Goal: Transaction & Acquisition: Purchase product/service

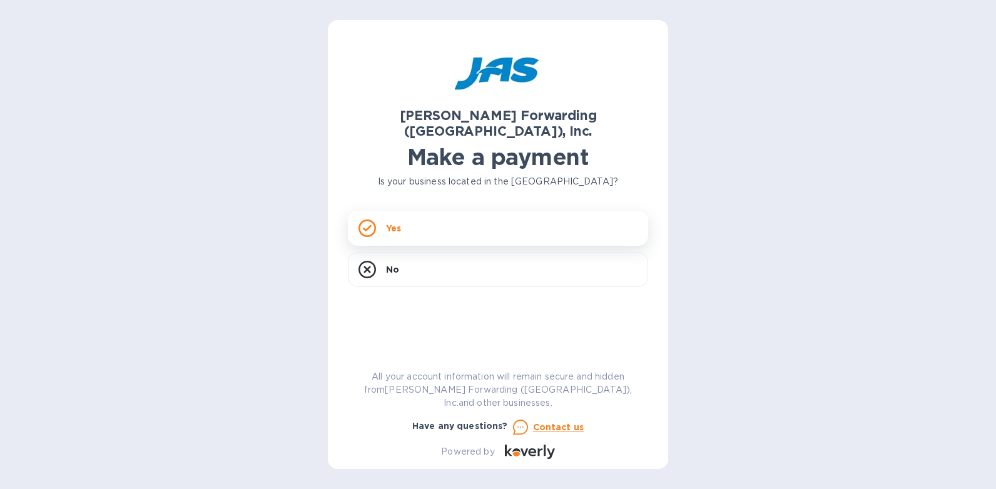
click at [398, 222] on p "Yes" at bounding box center [393, 228] width 15 height 13
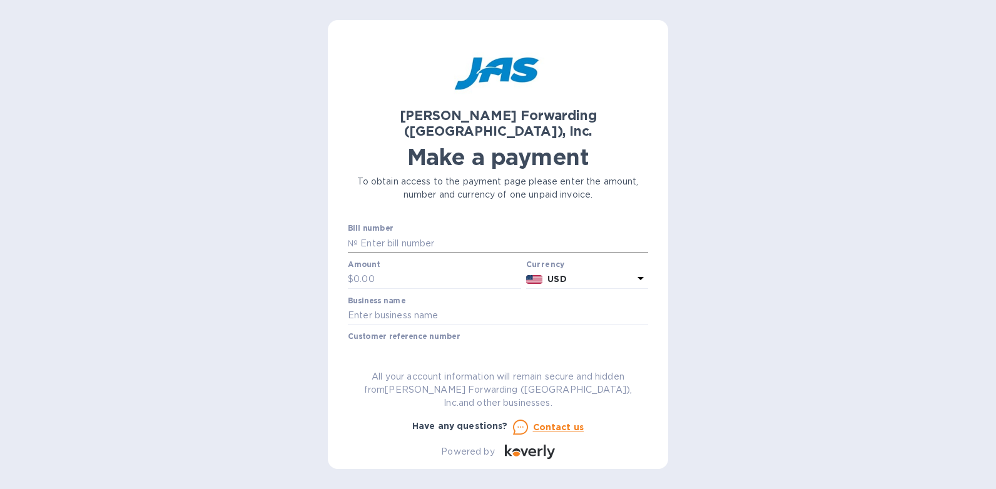
click at [408, 234] on input "text" at bounding box center [503, 243] width 290 height 19
type input "CHS503379851"
type input "322.40"
type input "[PERSON_NAME] Home Inc."
type input "091125"
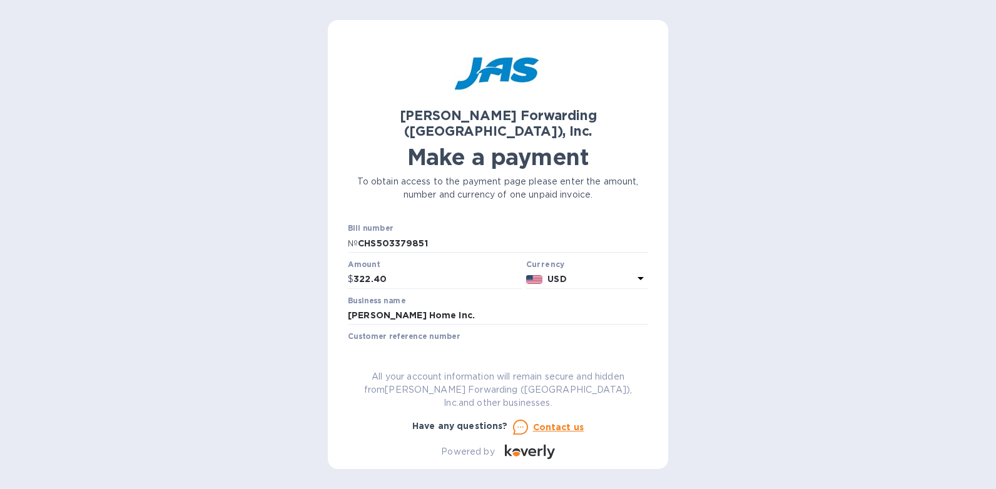
scroll to position [92, 0]
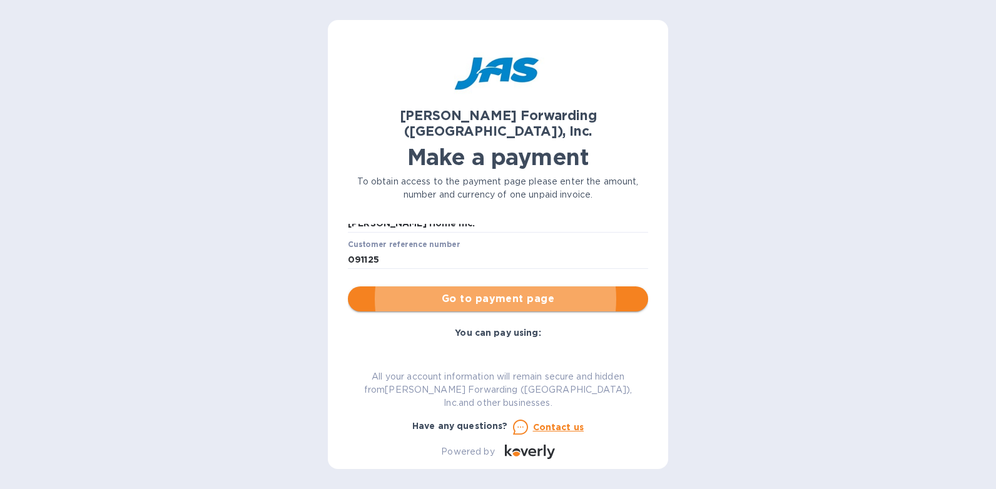
click at [486, 292] on span "Go to payment page" at bounding box center [498, 299] width 280 height 15
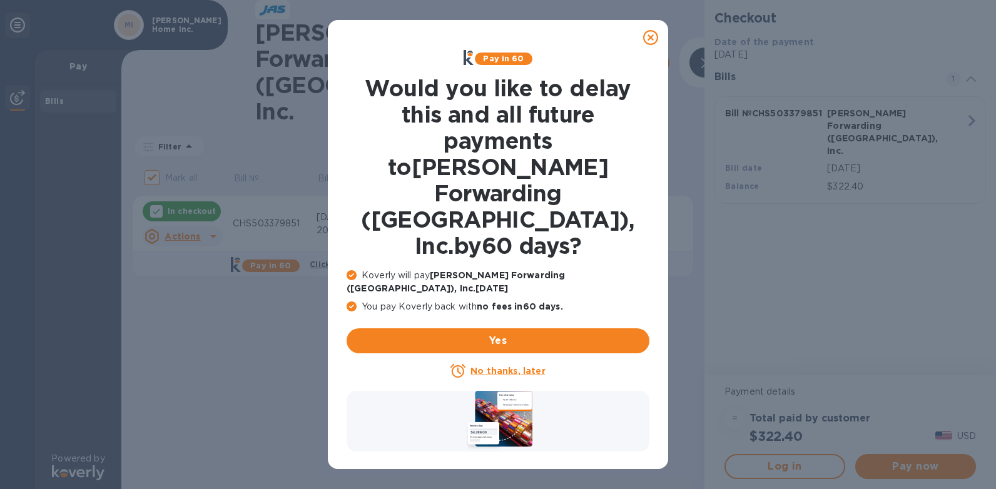
click at [502, 366] on u "No thanks, later" at bounding box center [508, 371] width 74 height 10
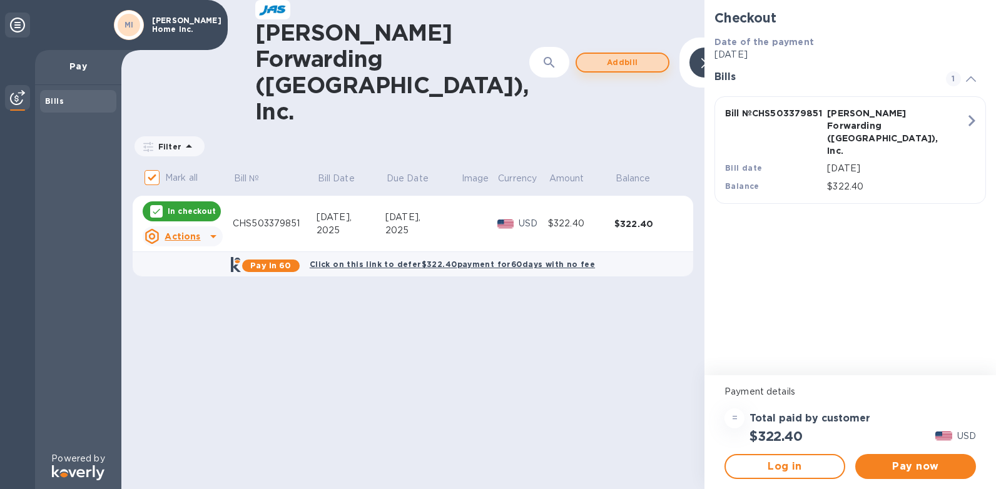
click at [587, 55] on span "Add bill" at bounding box center [622, 62] width 71 height 15
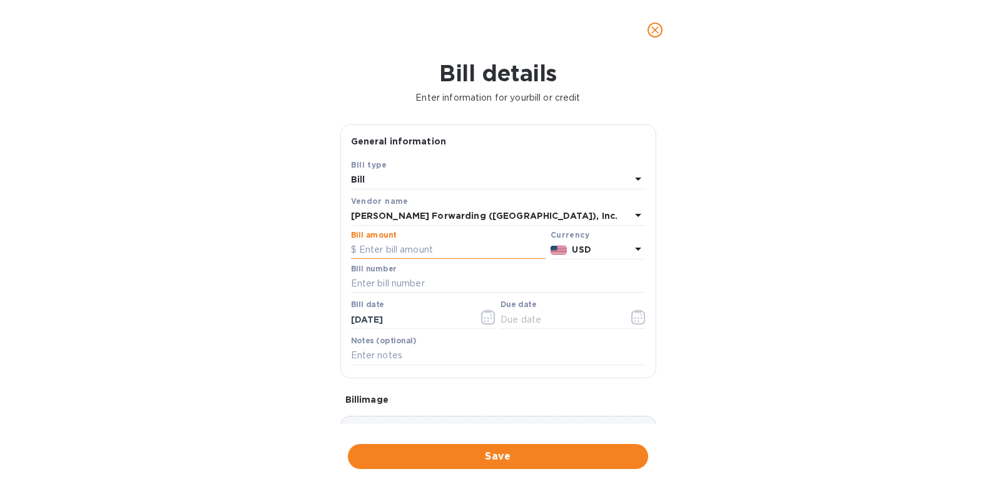
click at [385, 247] on input "text" at bounding box center [448, 250] width 195 height 19
type input "410.72"
click at [375, 287] on input "text" at bounding box center [498, 284] width 295 height 19
type input "CHS503379846"
click at [384, 357] on input "text" at bounding box center [498, 356] width 295 height 19
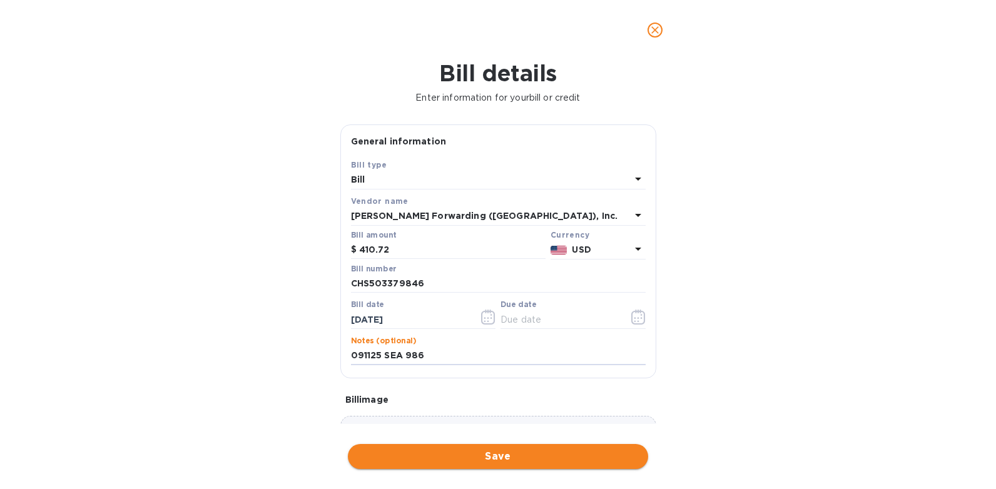
type input "091125 SEA 986"
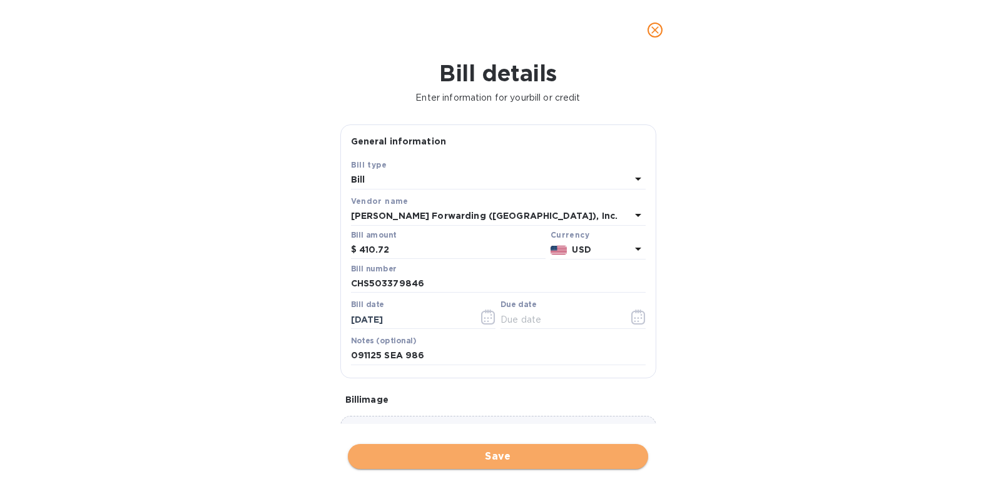
click at [467, 460] on span "Save" at bounding box center [498, 456] width 280 height 15
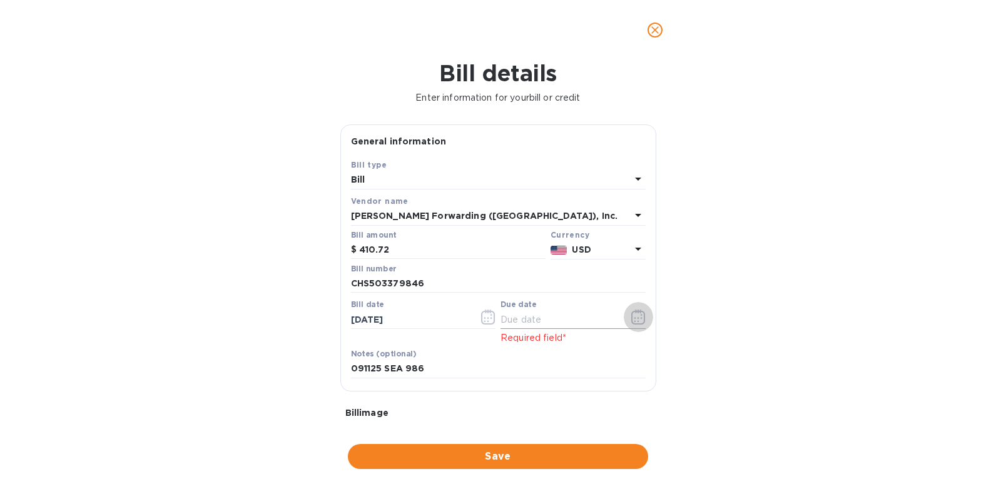
click at [634, 313] on icon "button" at bounding box center [638, 317] width 14 height 15
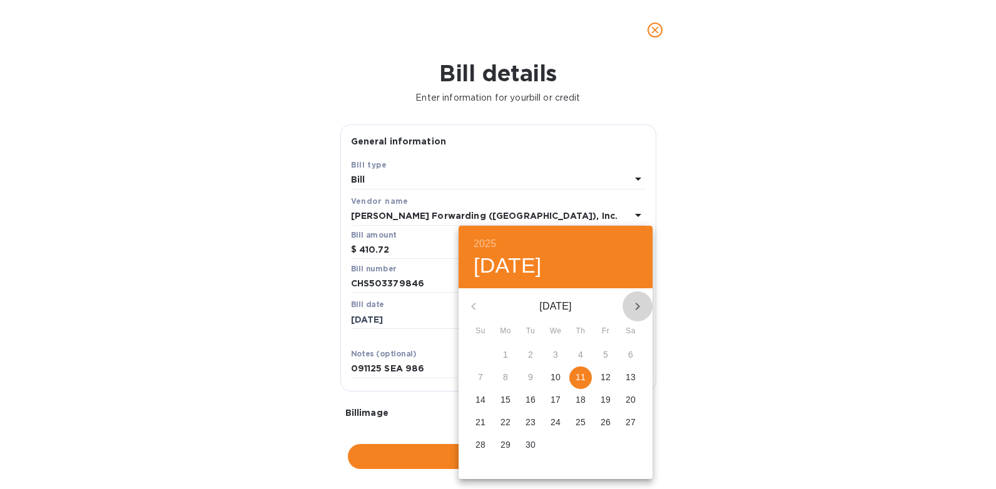
click at [634, 308] on icon "button" at bounding box center [637, 306] width 15 height 15
click at [608, 376] on p "10" at bounding box center [606, 377] width 10 height 13
type input "[DATE]"
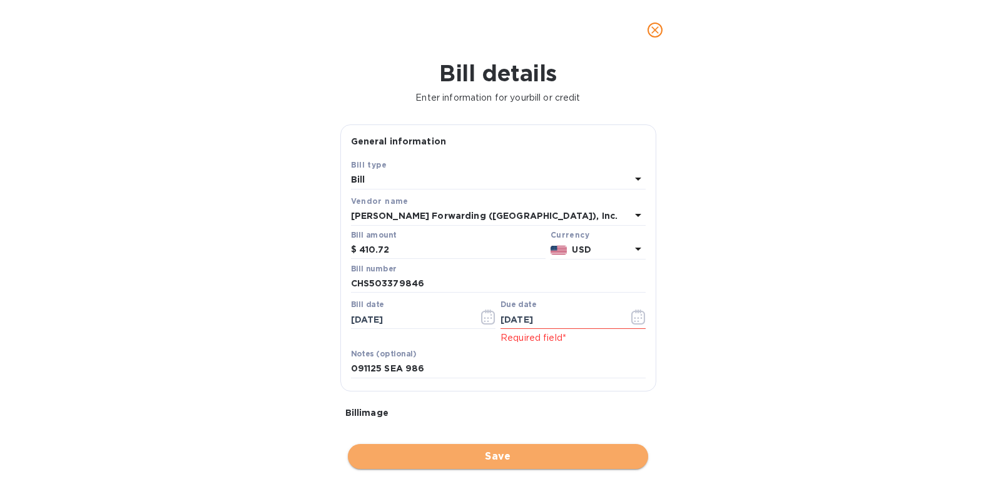
click at [491, 456] on span "Save" at bounding box center [498, 456] width 280 height 15
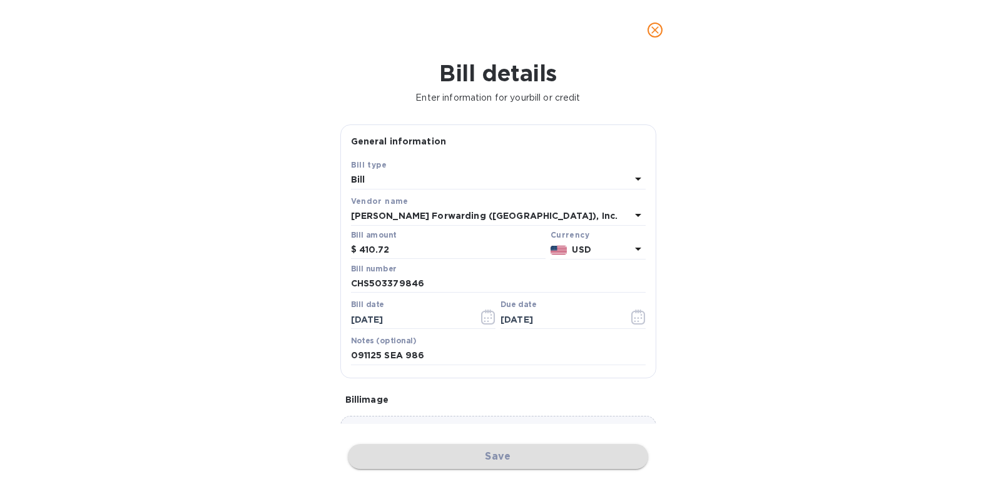
checkbox input "false"
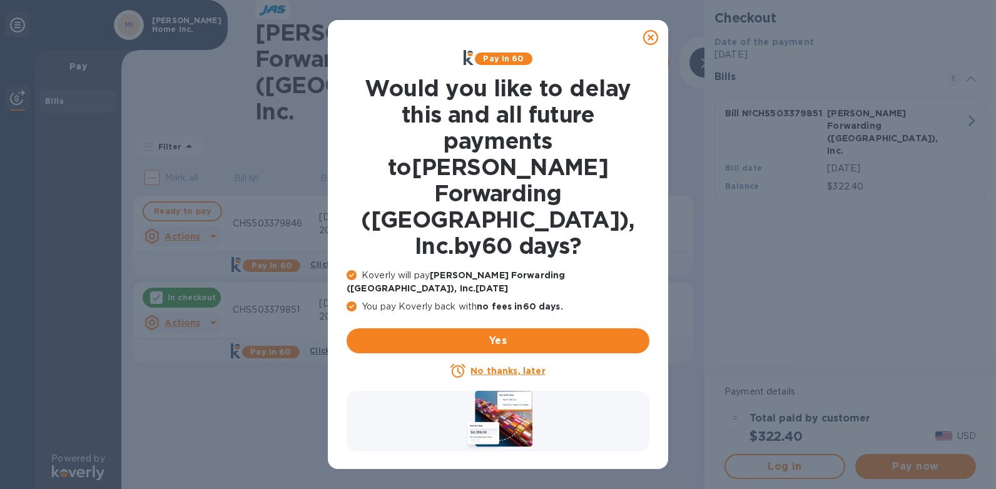
click at [498, 366] on u "No thanks, later" at bounding box center [508, 371] width 74 height 10
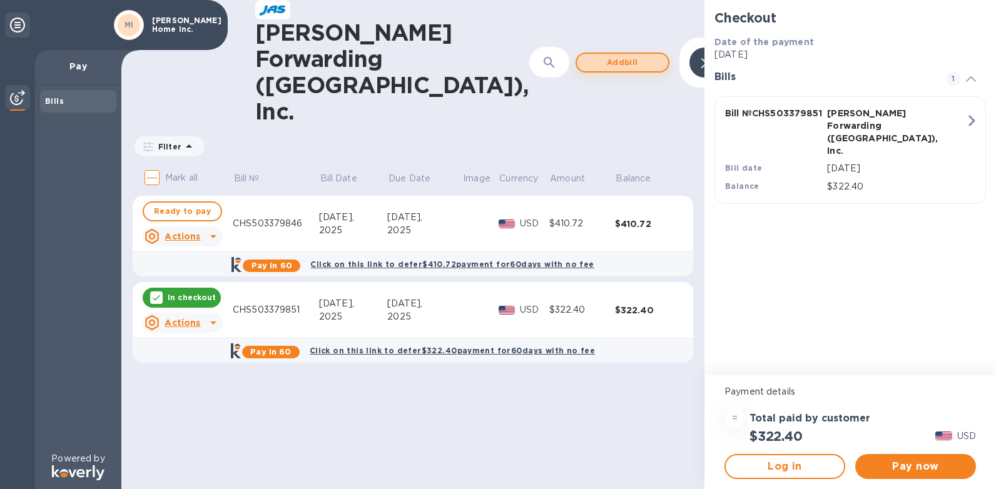
click at [587, 55] on span "Add bill" at bounding box center [622, 62] width 71 height 15
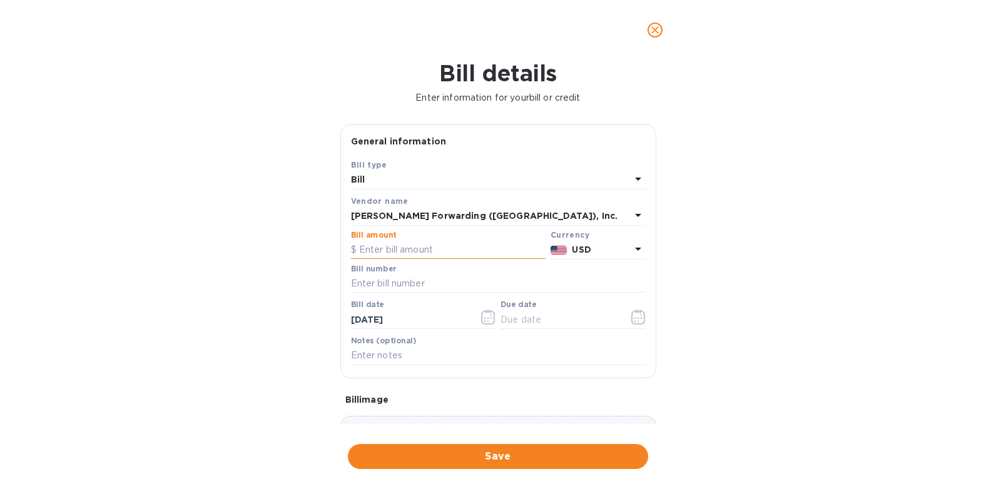
click at [369, 252] on input "text" at bounding box center [448, 250] width 195 height 19
type input "2,709.09"
click at [382, 286] on input "text" at bounding box center [498, 284] width 295 height 19
type input "CHS503379838"
click at [631, 316] on icon "button" at bounding box center [638, 317] width 14 height 15
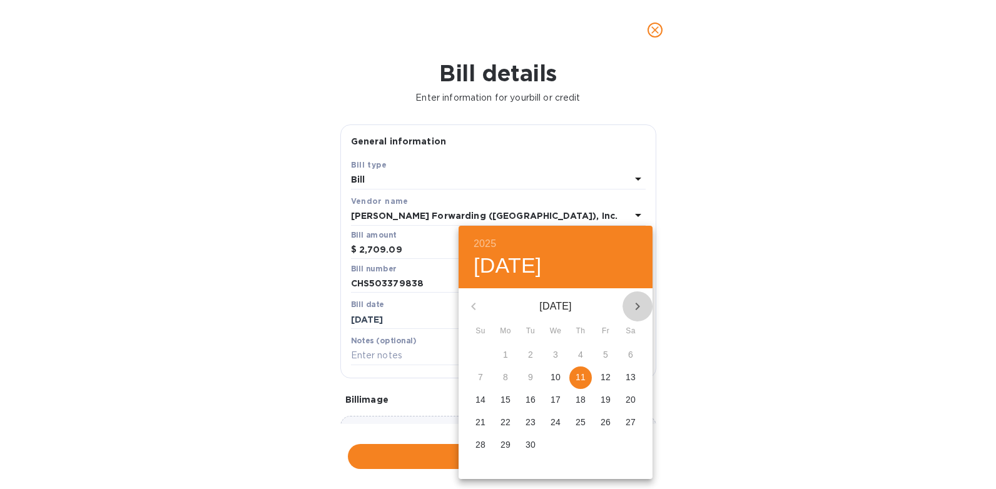
click at [636, 302] on icon "button" at bounding box center [637, 306] width 15 height 15
click at [604, 374] on p "10" at bounding box center [606, 377] width 10 height 13
type input "[DATE]"
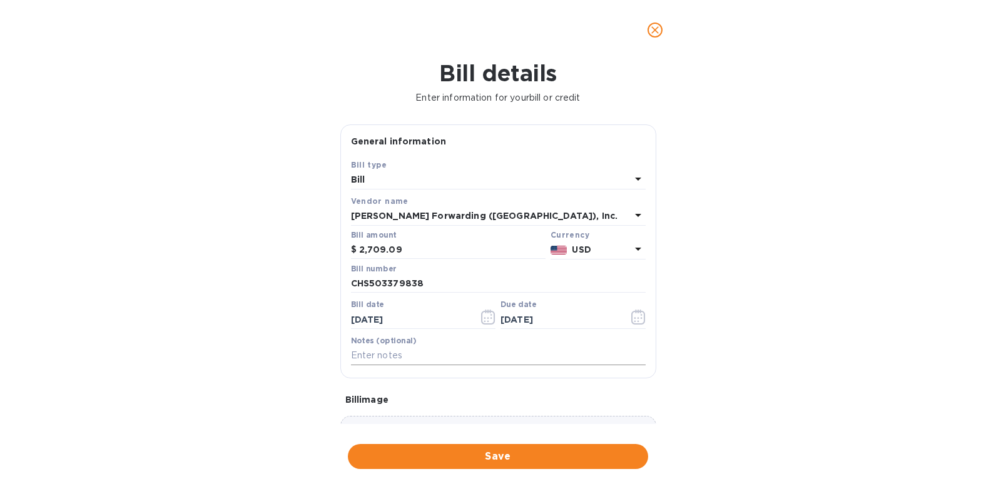
click at [375, 356] on input "text" at bounding box center [498, 356] width 295 height 19
type input "091125 SEA 985"
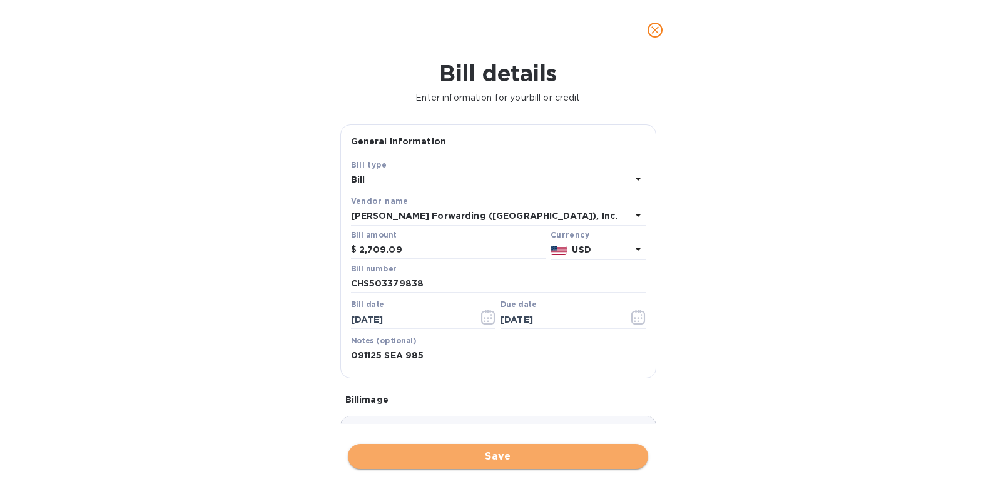
click at [441, 457] on span "Save" at bounding box center [498, 456] width 280 height 15
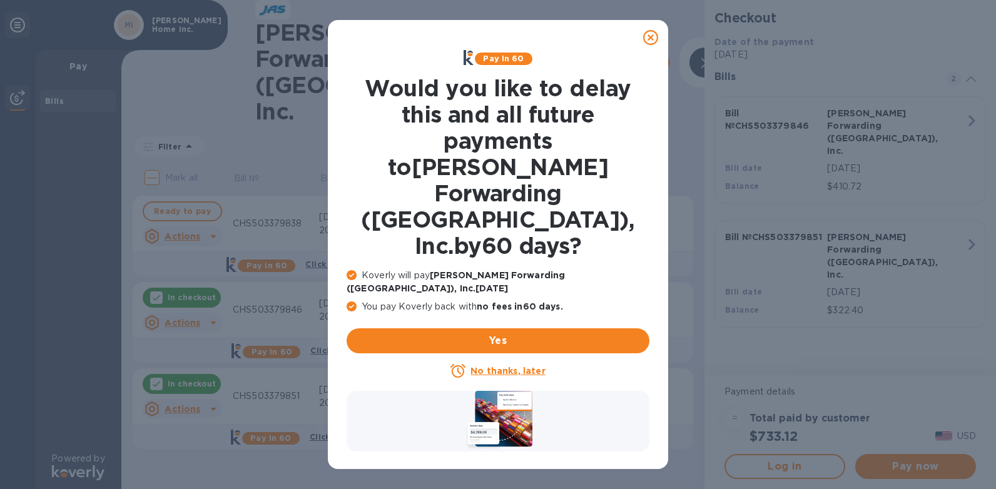
click at [492, 366] on u "No thanks, later" at bounding box center [508, 371] width 74 height 10
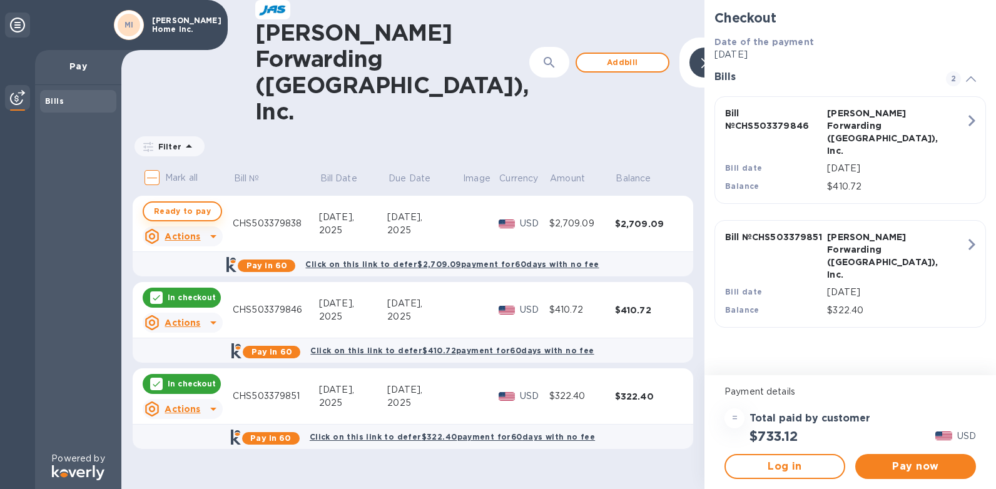
click at [181, 204] on span "Ready to pay" at bounding box center [182, 211] width 57 height 15
checkbox input "true"
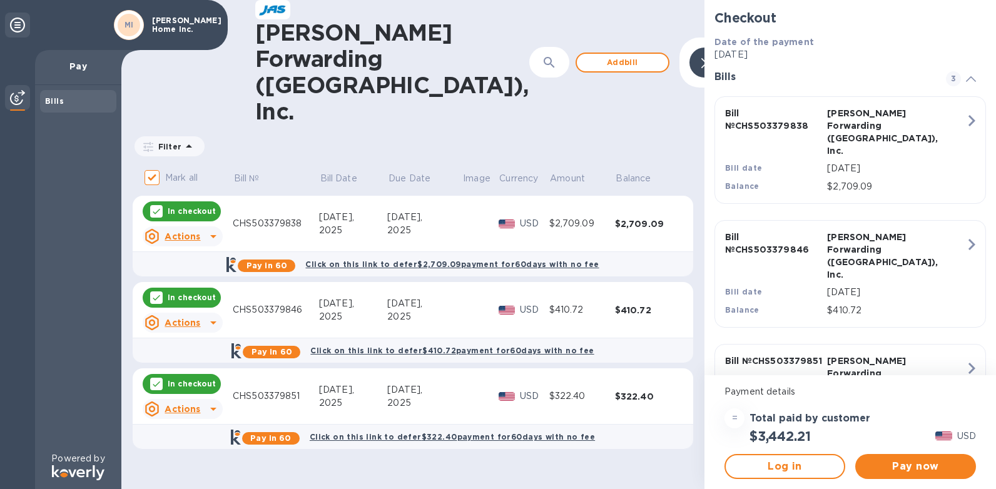
click at [186, 231] on u "Actions" at bounding box center [183, 236] width 36 height 10
click at [201, 240] on b "Open bill" at bounding box center [199, 241] width 42 height 10
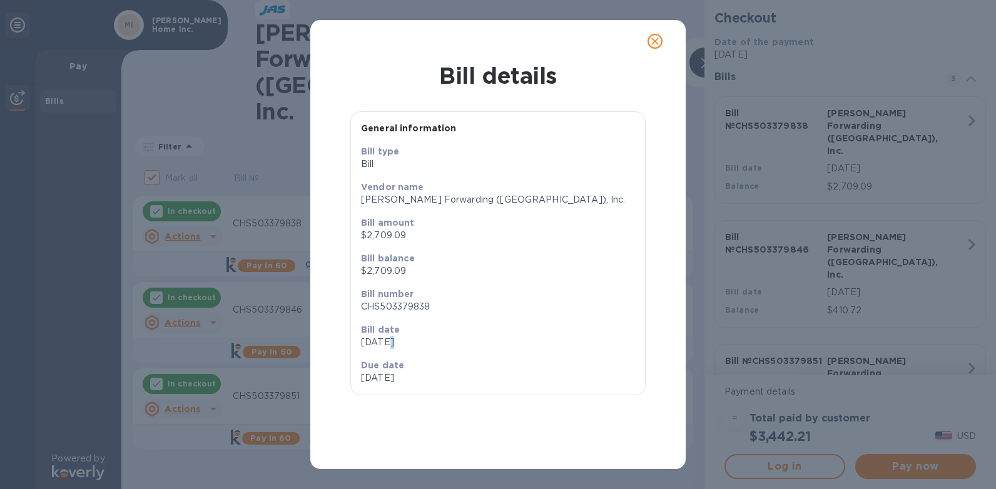
click at [383, 341] on p "[DATE]" at bounding box center [498, 342] width 274 height 13
click at [652, 41] on icon "close" at bounding box center [655, 41] width 13 height 13
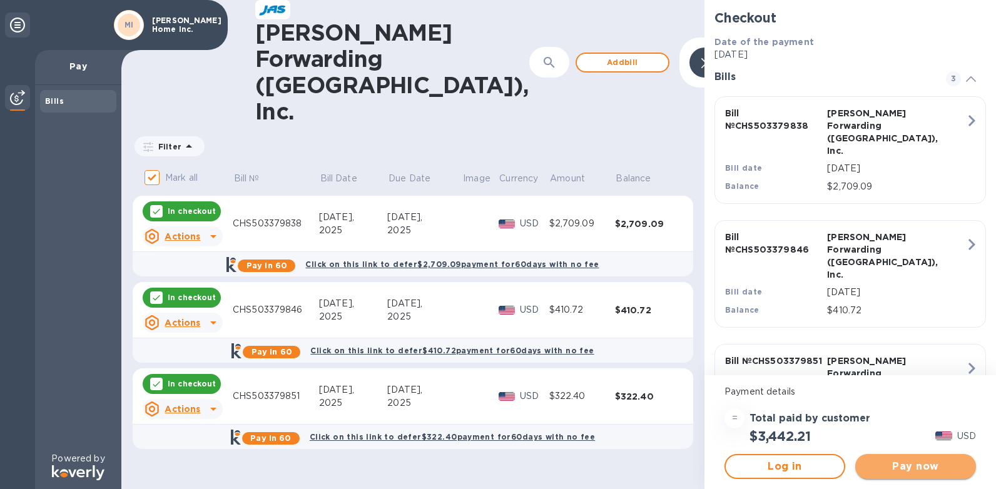
click at [892, 470] on span "Pay now" at bounding box center [915, 466] width 101 height 15
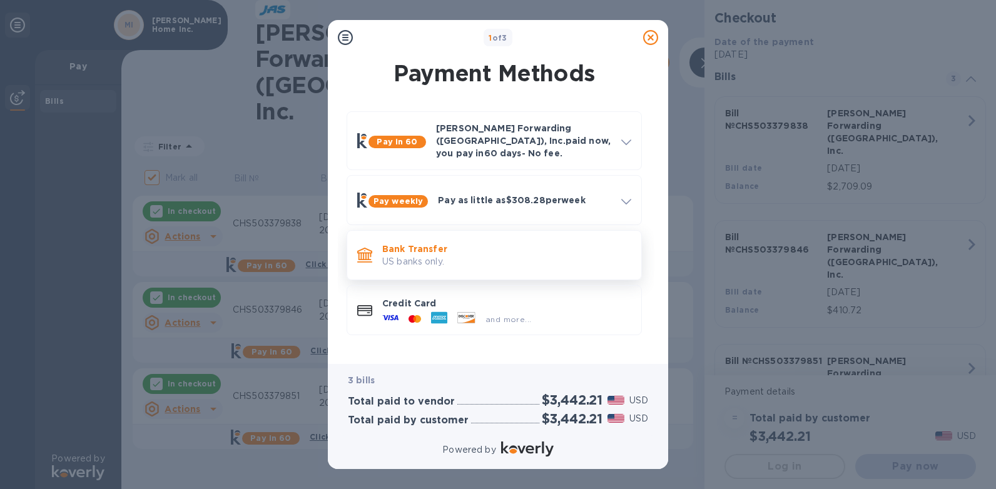
click at [417, 243] on p "Bank Transfer" at bounding box center [506, 249] width 249 height 13
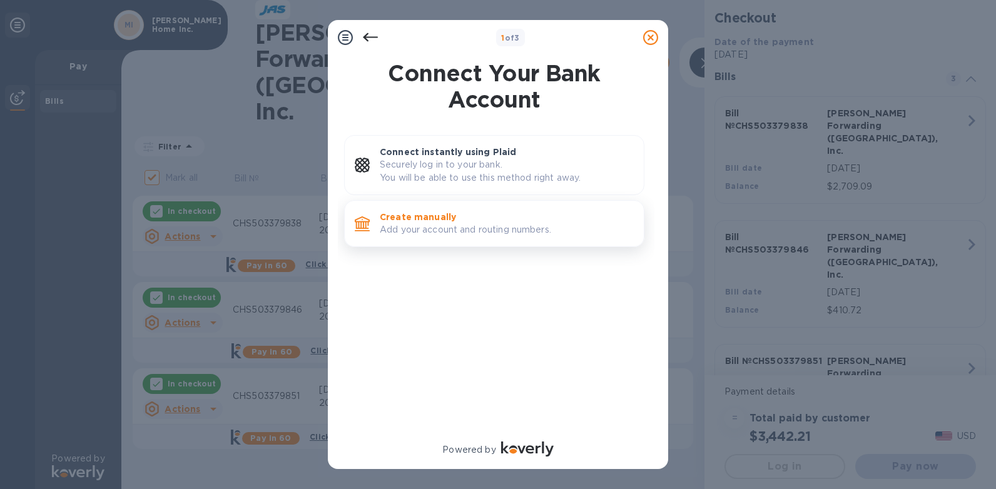
click at [434, 218] on p "Create manually" at bounding box center [507, 217] width 254 height 13
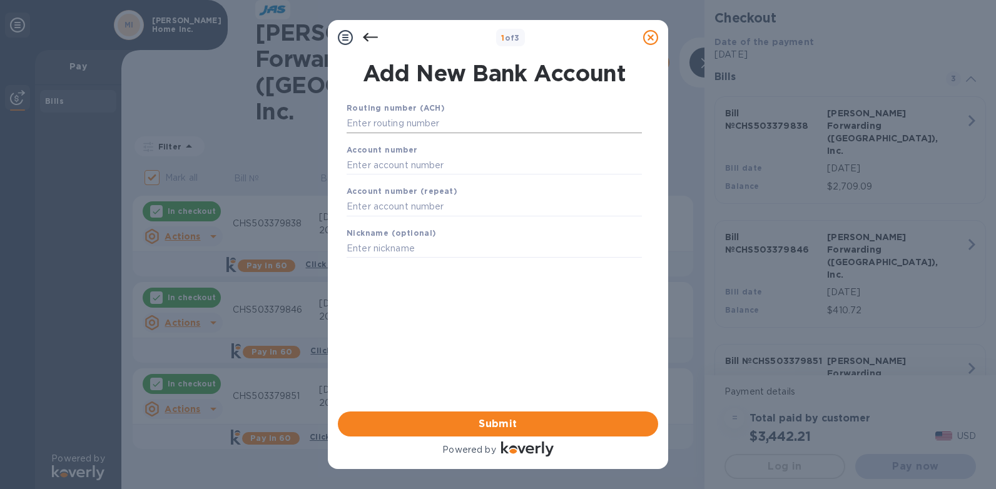
click at [378, 121] on input "text" at bounding box center [494, 123] width 295 height 19
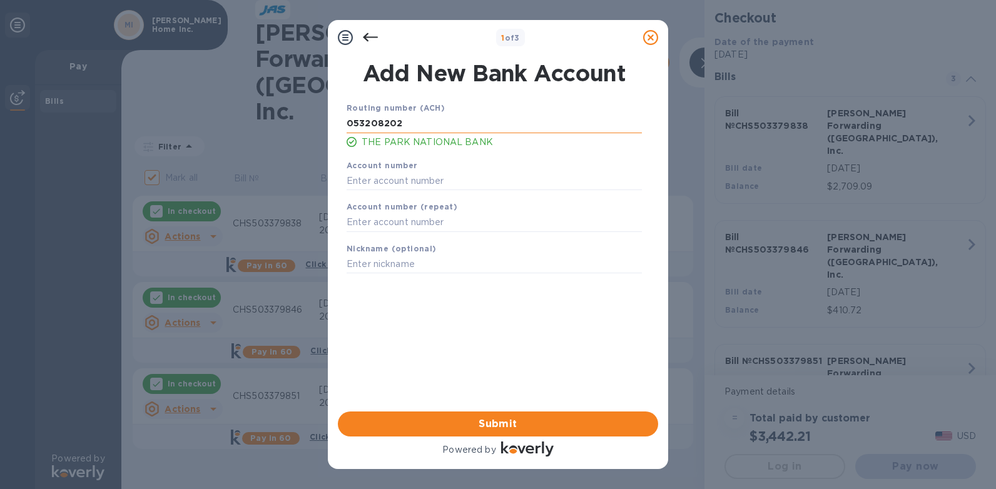
type input "053208202"
type input "10158319"
click at [363, 226] on input "text" at bounding box center [494, 222] width 295 height 19
type input "10158319"
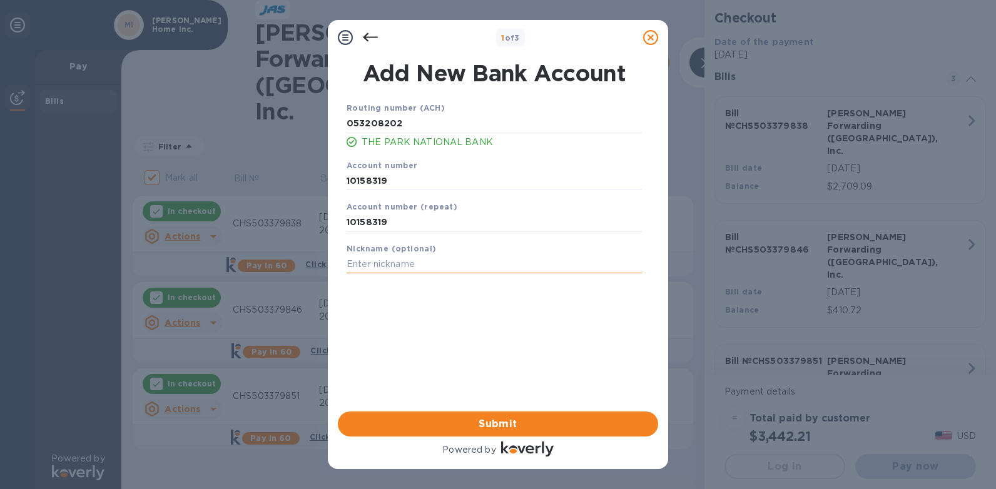
click at [376, 266] on input "text" at bounding box center [494, 264] width 295 height 19
type input "PARK NATIONAL CHECKING"
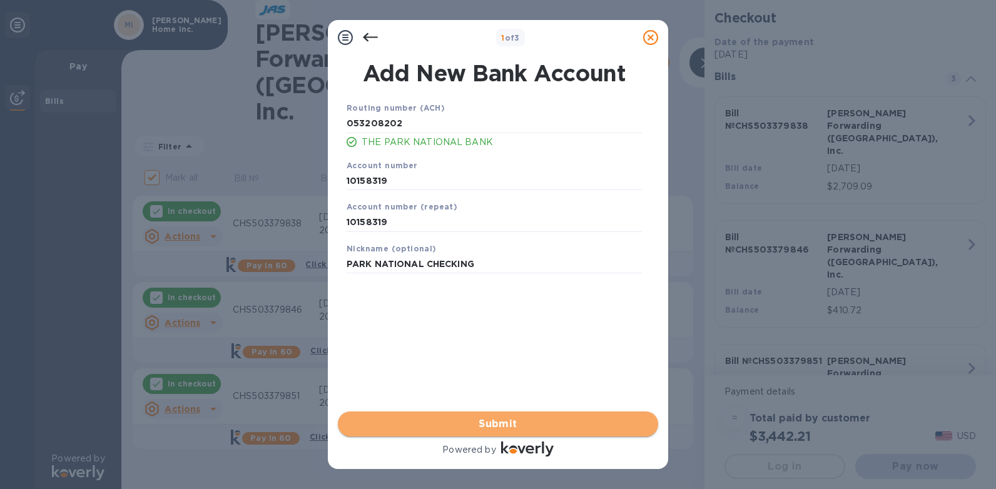
click at [442, 422] on span "Submit" at bounding box center [498, 424] width 300 height 15
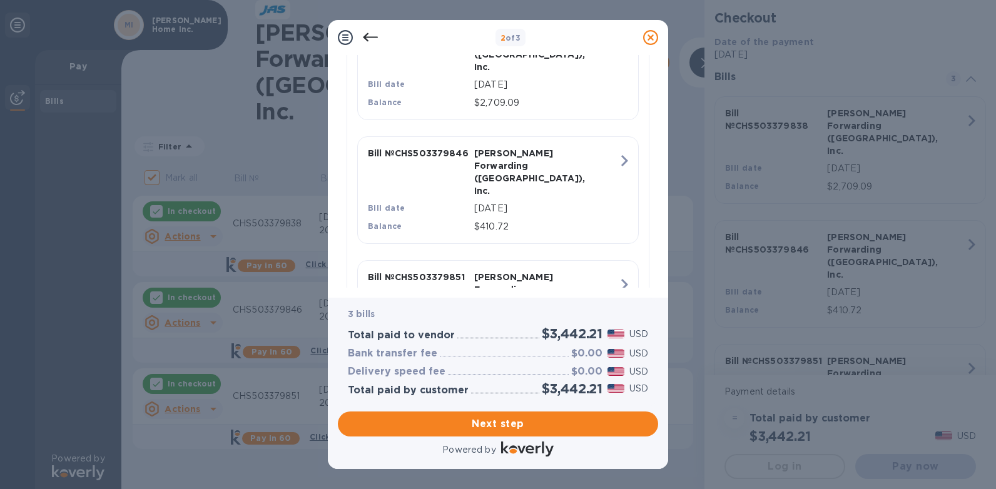
scroll to position [417, 0]
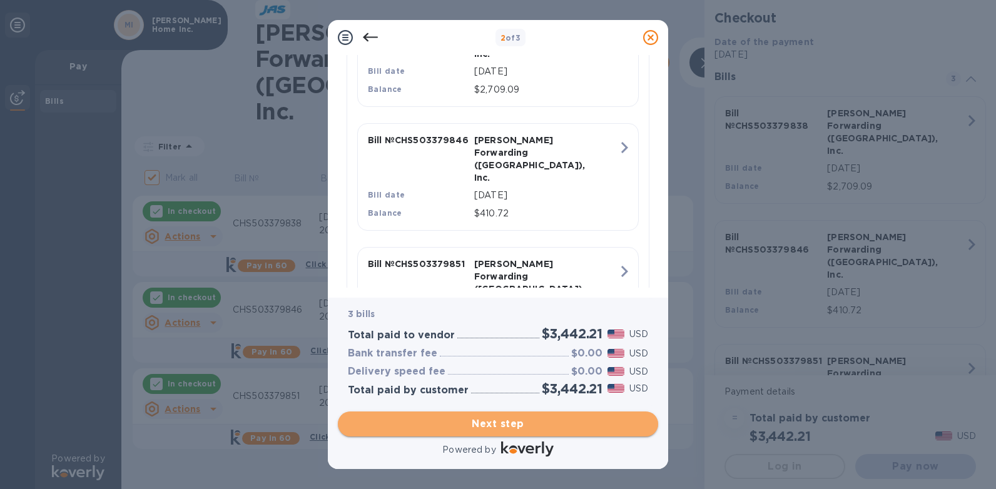
click at [512, 425] on span "Next step" at bounding box center [498, 424] width 300 height 15
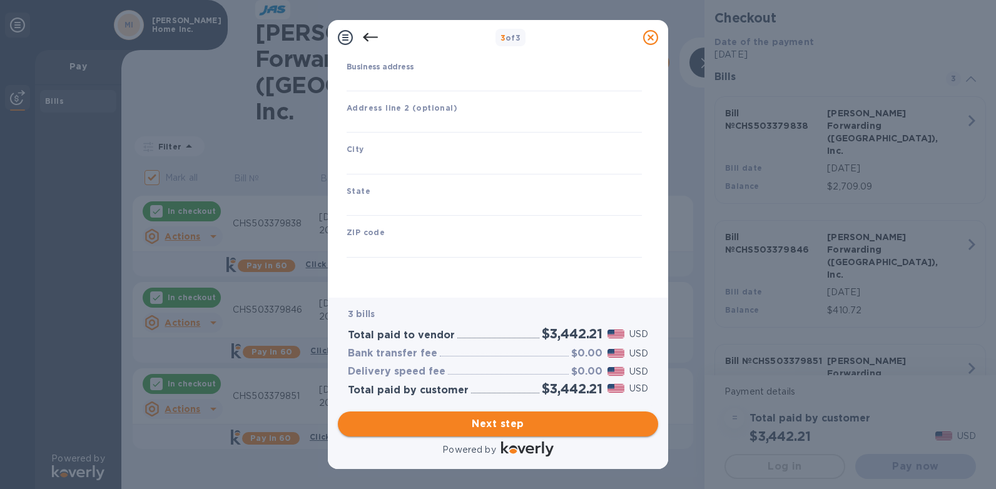
scroll to position [123, 0]
type input "[GEOGRAPHIC_DATA]"
click at [409, 78] on input "Business address" at bounding box center [494, 82] width 295 height 19
type input "[STREET_ADDRESS]"
type input "[GEOGRAPHIC_DATA]"
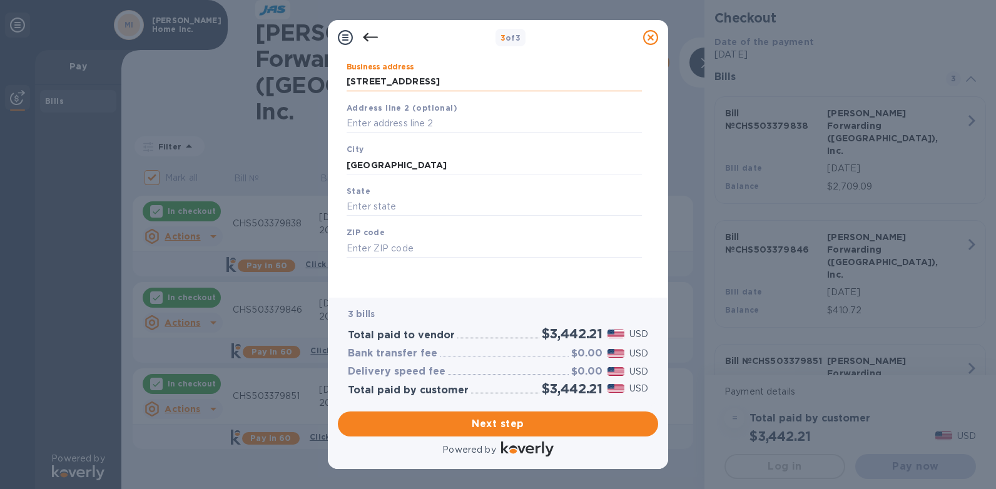
type input "NC"
type input "28792"
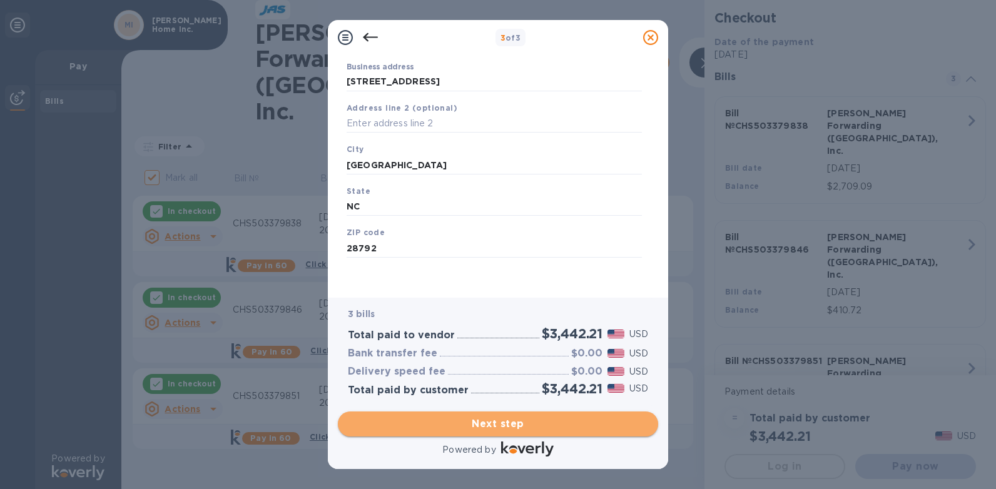
click at [471, 427] on span "Next step" at bounding box center [498, 424] width 300 height 15
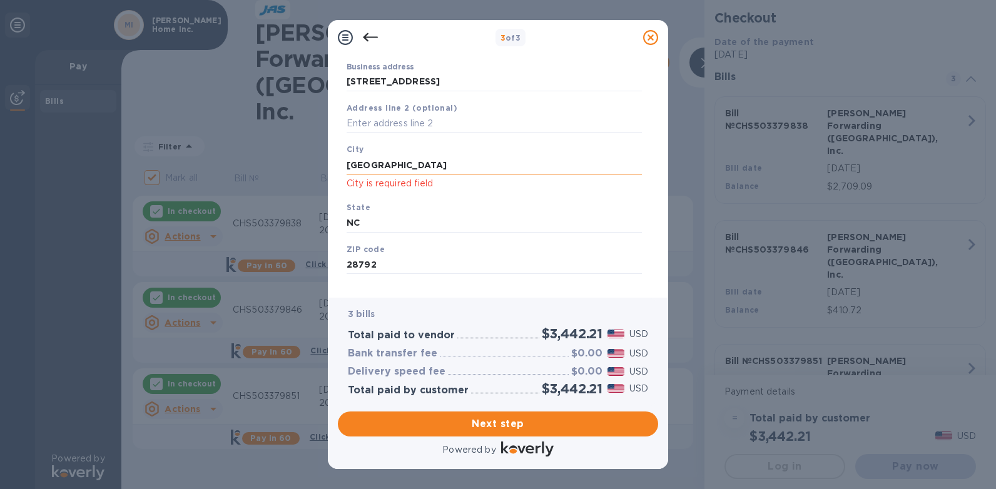
click at [442, 165] on input "[GEOGRAPHIC_DATA]" at bounding box center [494, 165] width 295 height 19
type input "H"
type input "[GEOGRAPHIC_DATA]"
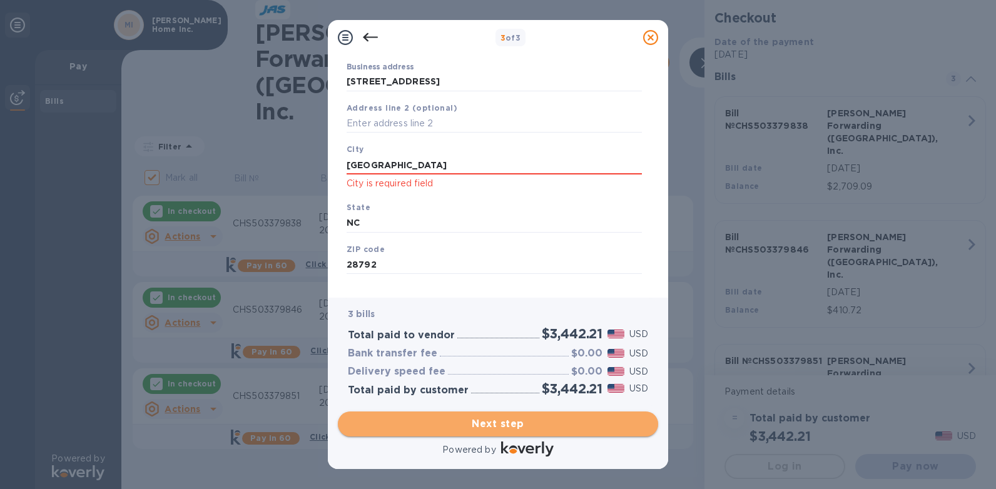
click at [434, 426] on span "Next step" at bounding box center [498, 424] width 300 height 15
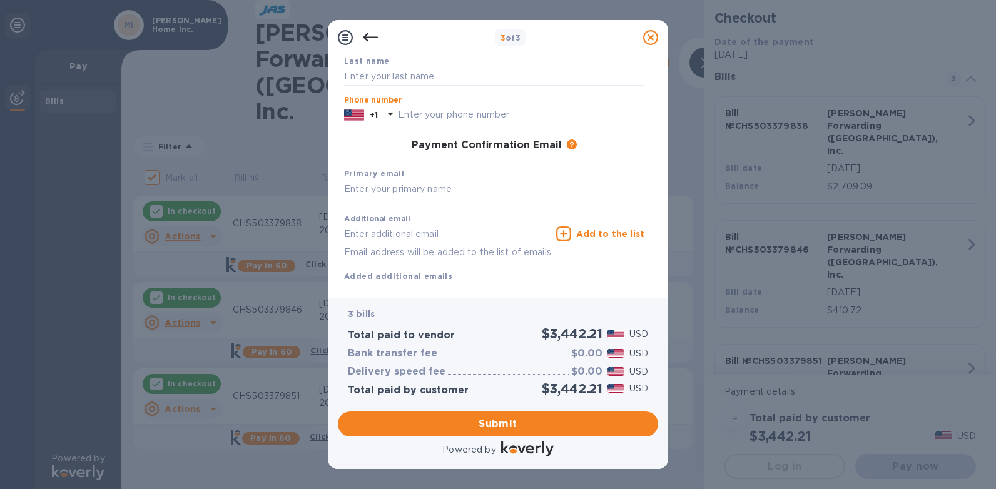
click at [420, 116] on input "text" at bounding box center [521, 115] width 247 height 19
type input "8284891338"
type input "[EMAIL_ADDRESS][DOMAIN_NAME]"
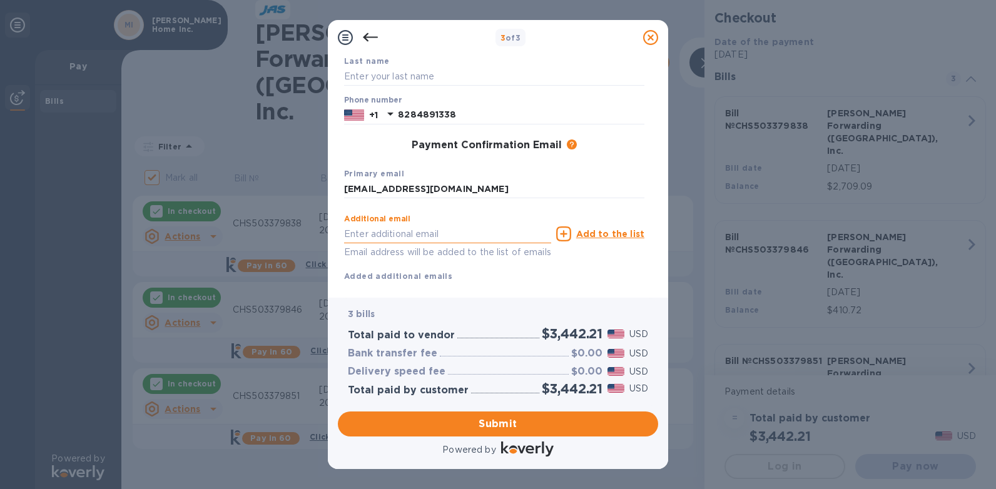
click at [385, 235] on input "text" at bounding box center [447, 234] width 207 height 19
type input "[EMAIL_ADDRESS][DOMAIN_NAME]"
type input "[PERSON_NAME]"
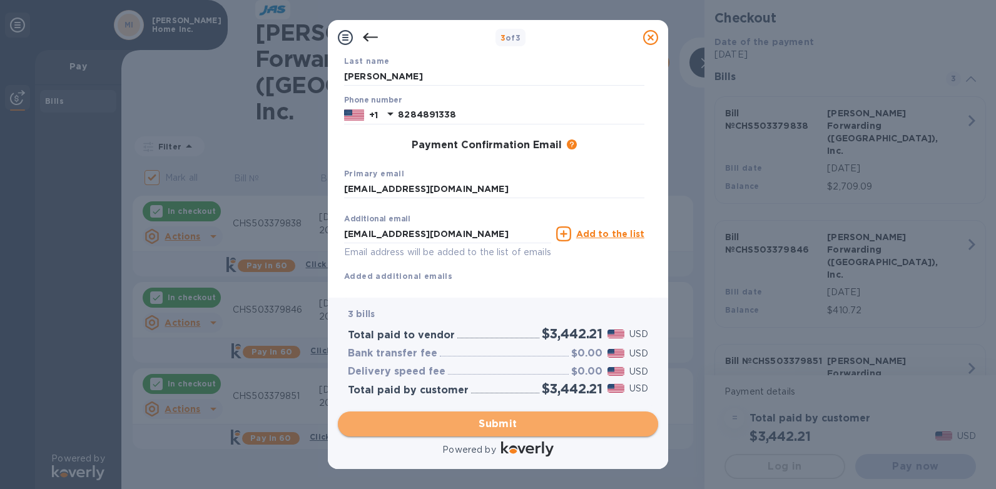
click at [432, 429] on span "Submit" at bounding box center [498, 424] width 300 height 15
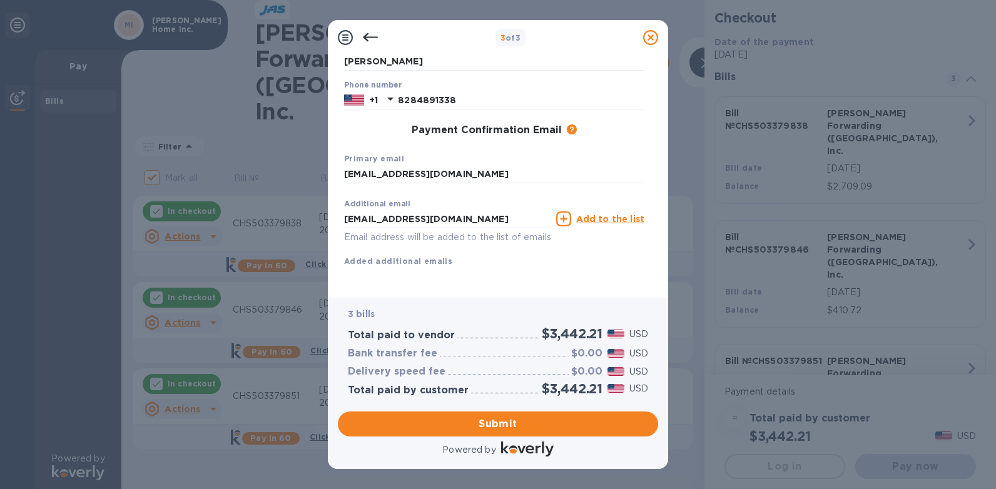
scroll to position [168, 0]
drag, startPoint x: 539, startPoint y: 157, endPoint x: 247, endPoint y: 178, distance: 293.5
click at [247, 178] on div "3 of 3 Payment Contact Information First name First name is a required field La…" at bounding box center [498, 244] width 996 height 489
type input "[EMAIL_ADDRESS][DOMAIN_NAME]"
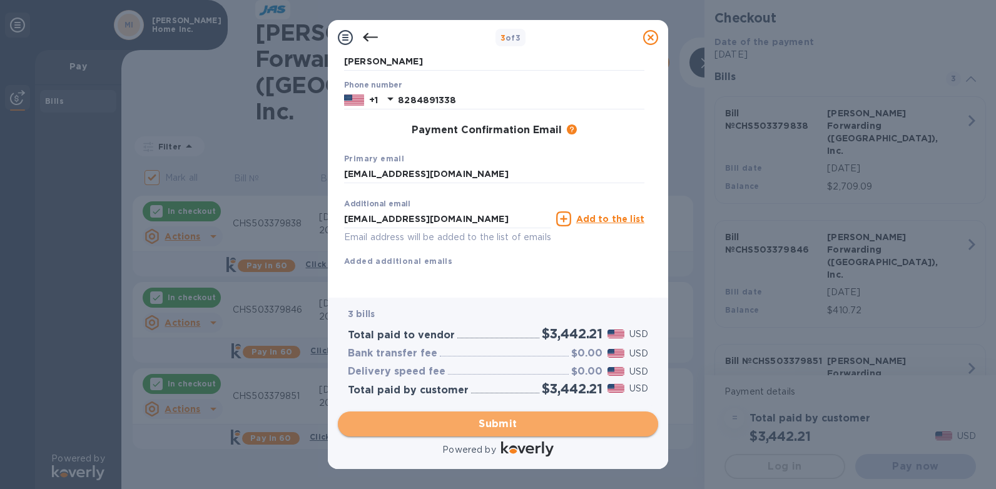
click at [405, 424] on span "Submit" at bounding box center [498, 424] width 300 height 15
